Goal: Navigation & Orientation: Go to known website

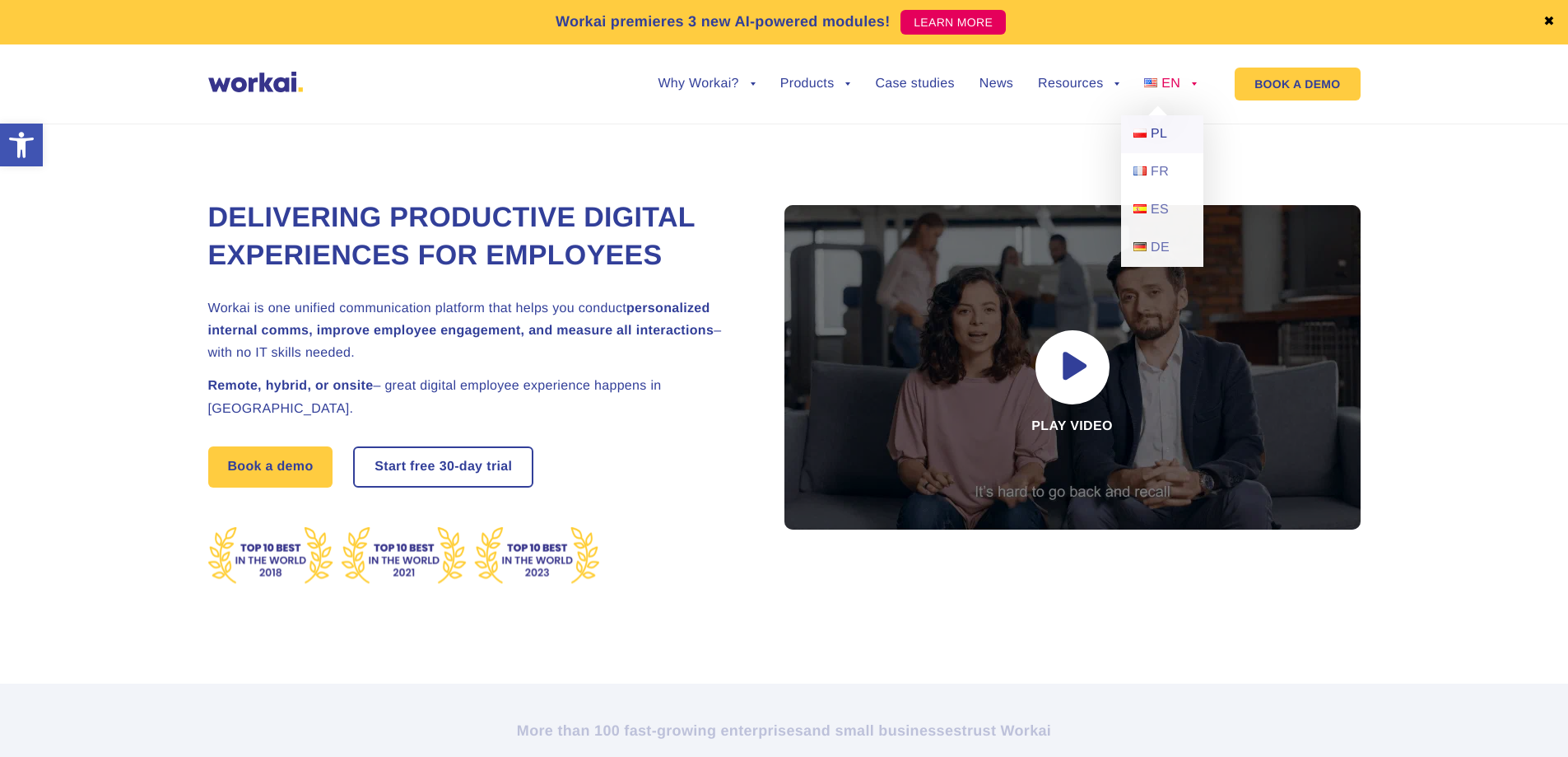
click at [1163, 130] on span "PL" at bounding box center [1159, 133] width 16 height 14
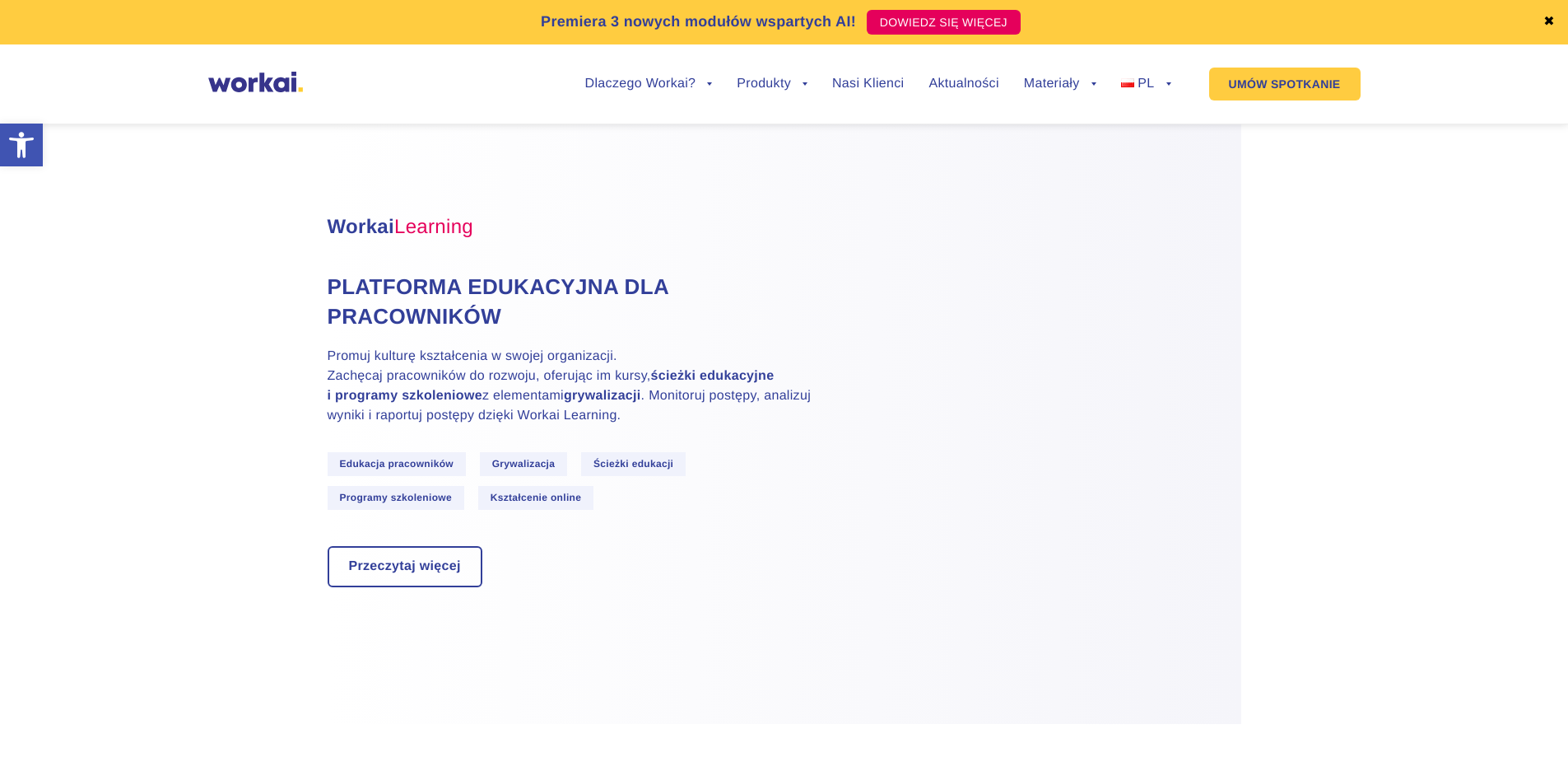
scroll to position [4589, 0]
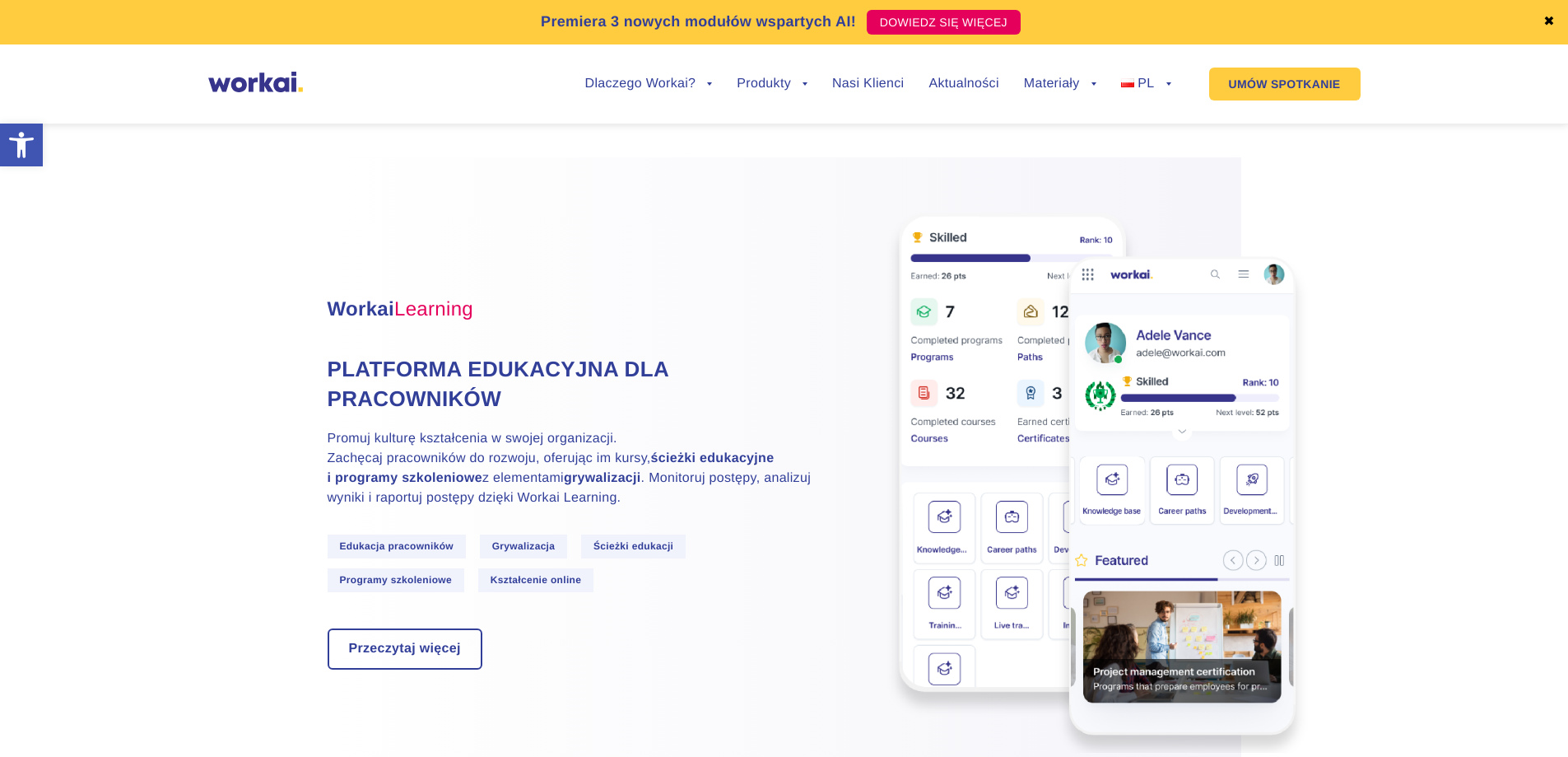
click at [1554, 17] on link "✖" at bounding box center [1549, 22] width 12 height 13
click at [1550, 26] on div "Premiera 3 nowych modułów wspartych AI! DOWIEDZ SIĘ WIĘCEJ ✖ Dlaczego Workai? b…" at bounding box center [784, 62] width 1568 height 125
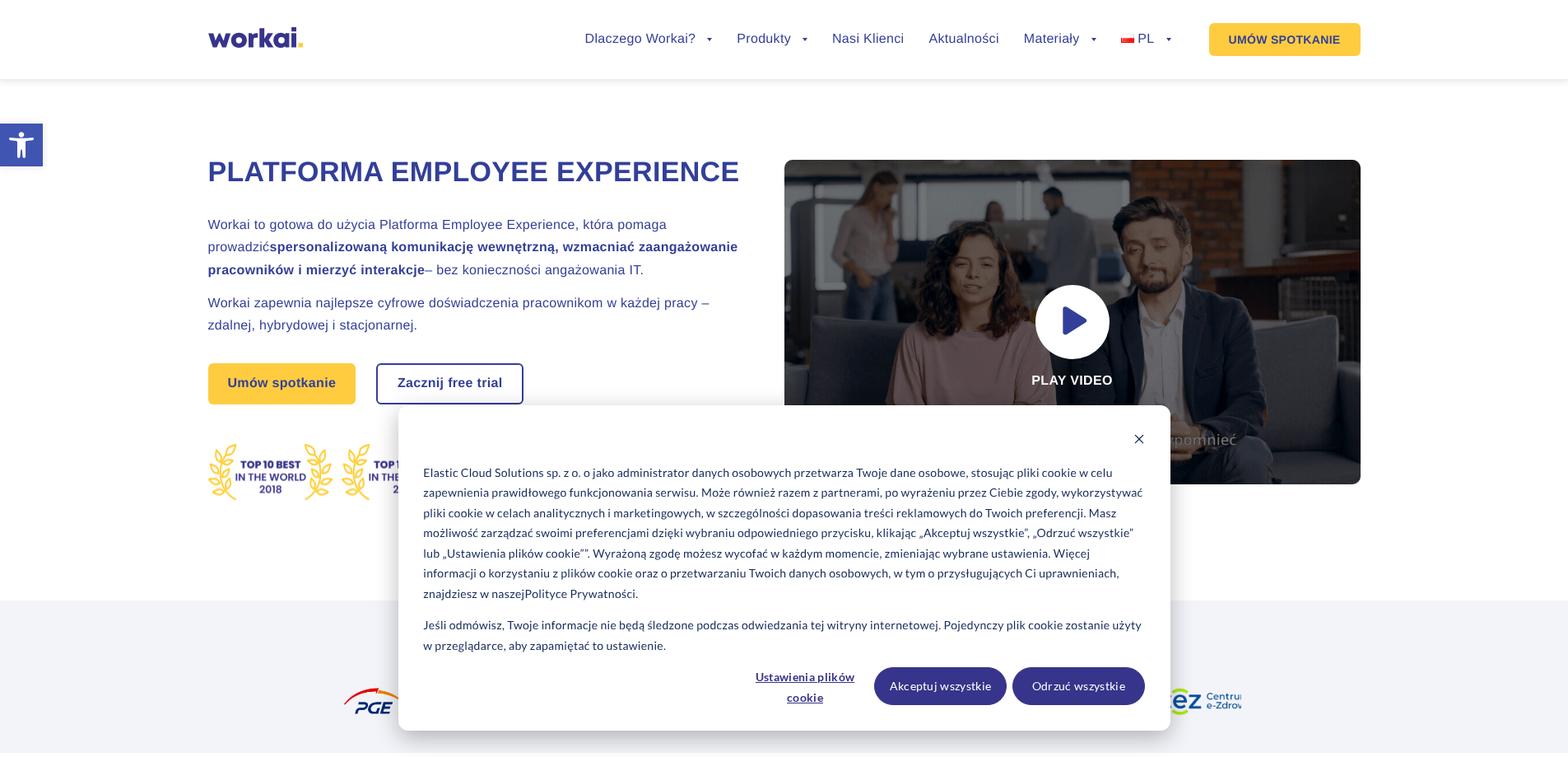
scroll to position [4589, 0]
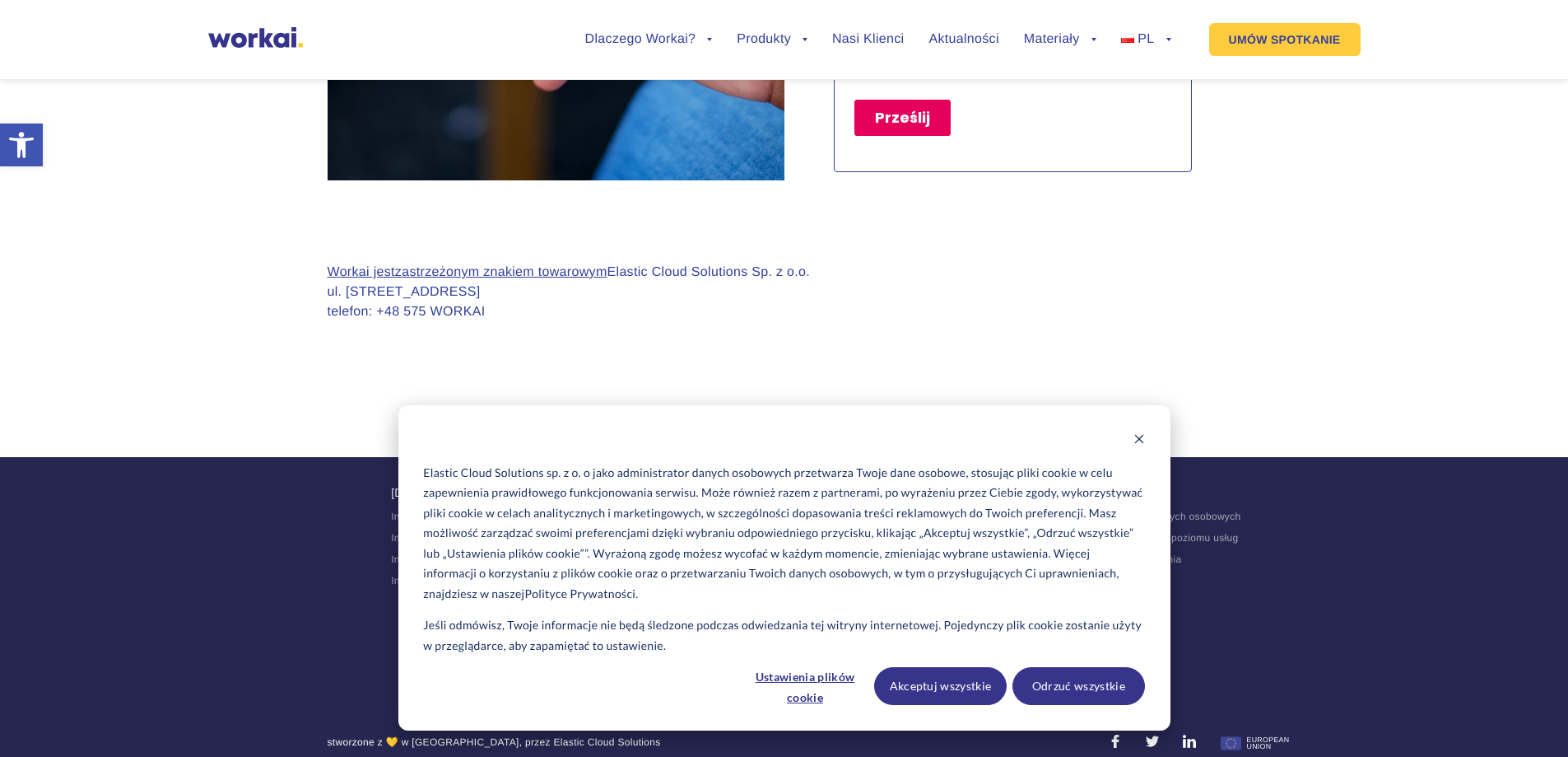
scroll to position [1565, 0]
click at [1136, 443] on icon "Dismiss cookie banner" at bounding box center [1139, 439] width 12 height 12
